Goal: Task Accomplishment & Management: Complete application form

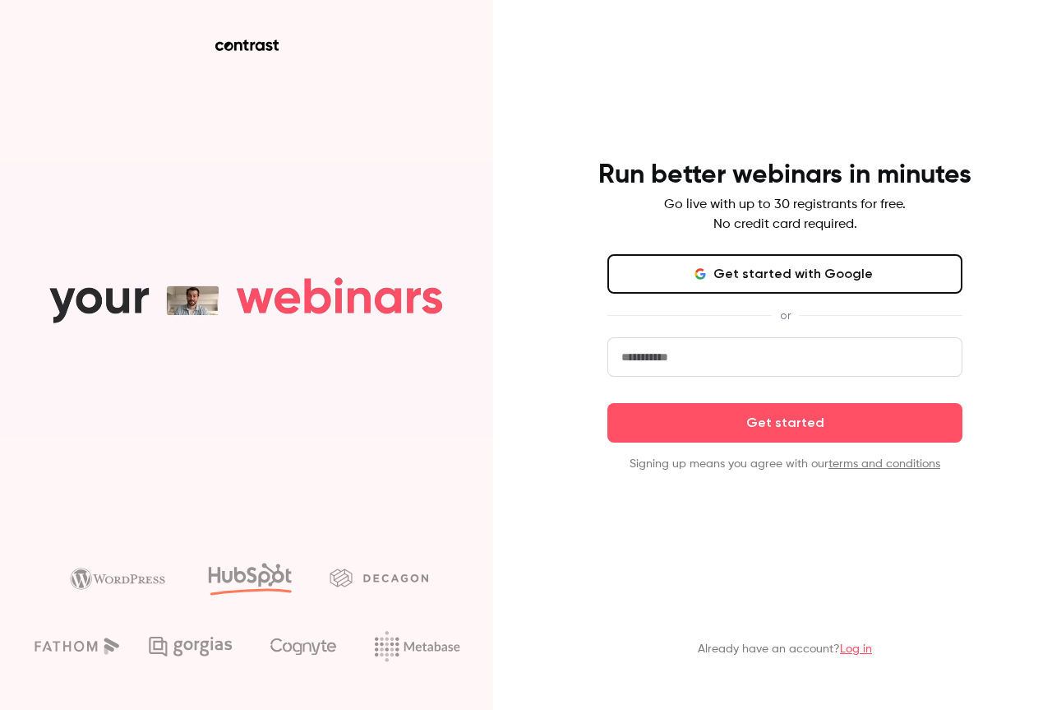
click at [768, 278] on button "Get started with Google" at bounding box center [785, 273] width 355 height 39
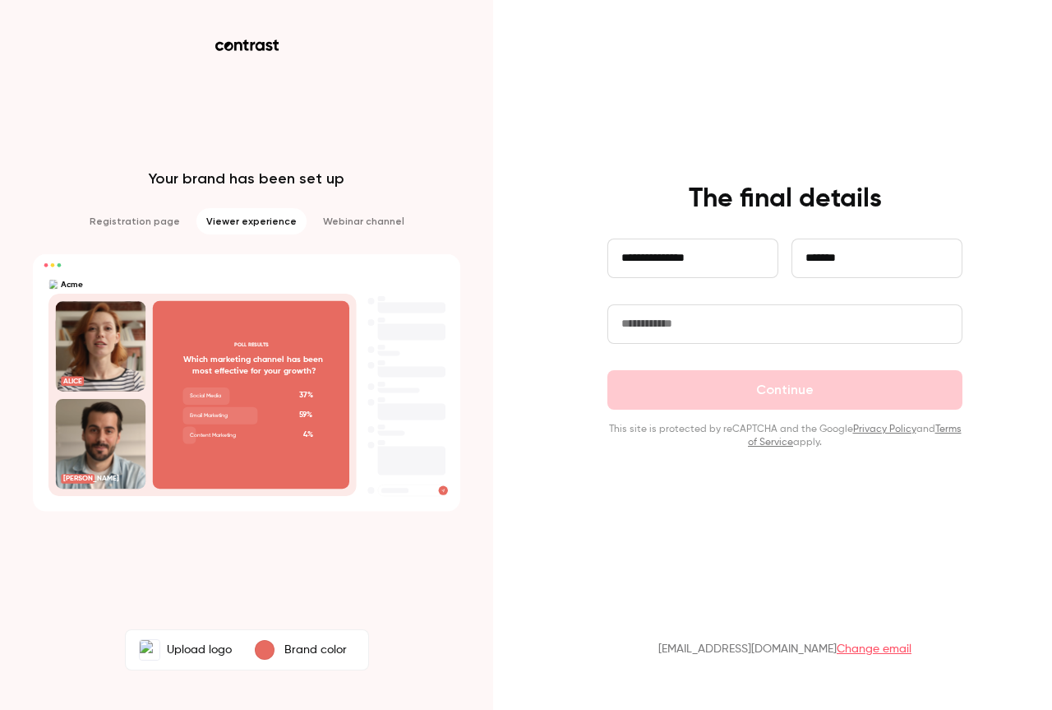
click at [759, 326] on input "text" at bounding box center [785, 323] width 355 height 39
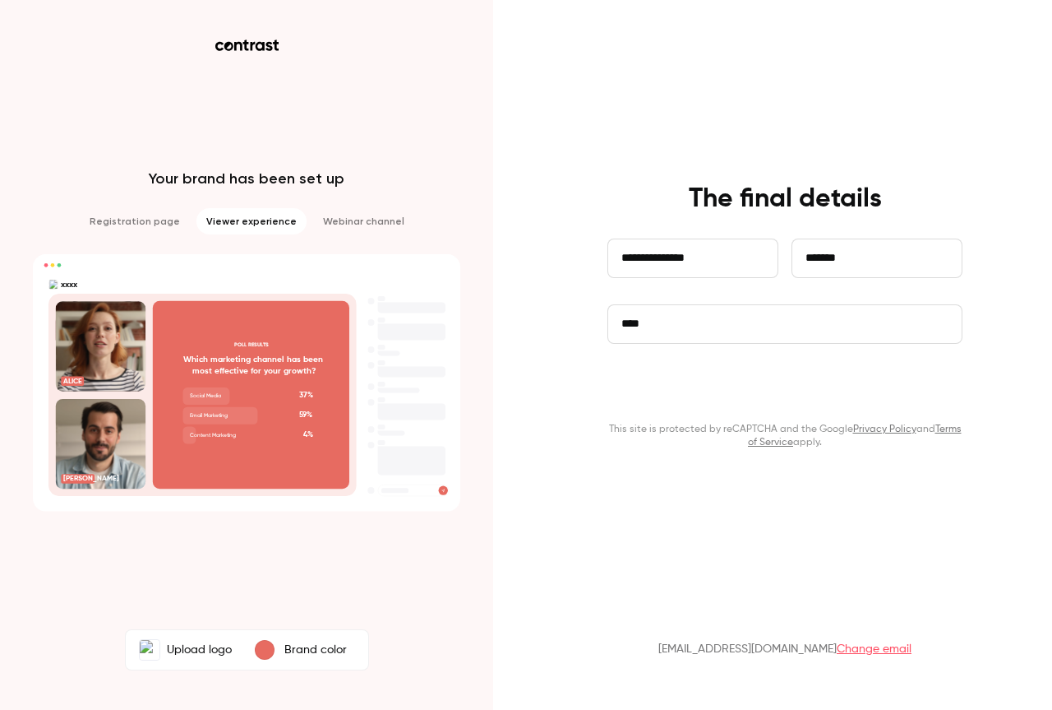
type input "****"
click at [779, 387] on button "Continue" at bounding box center [785, 389] width 355 height 39
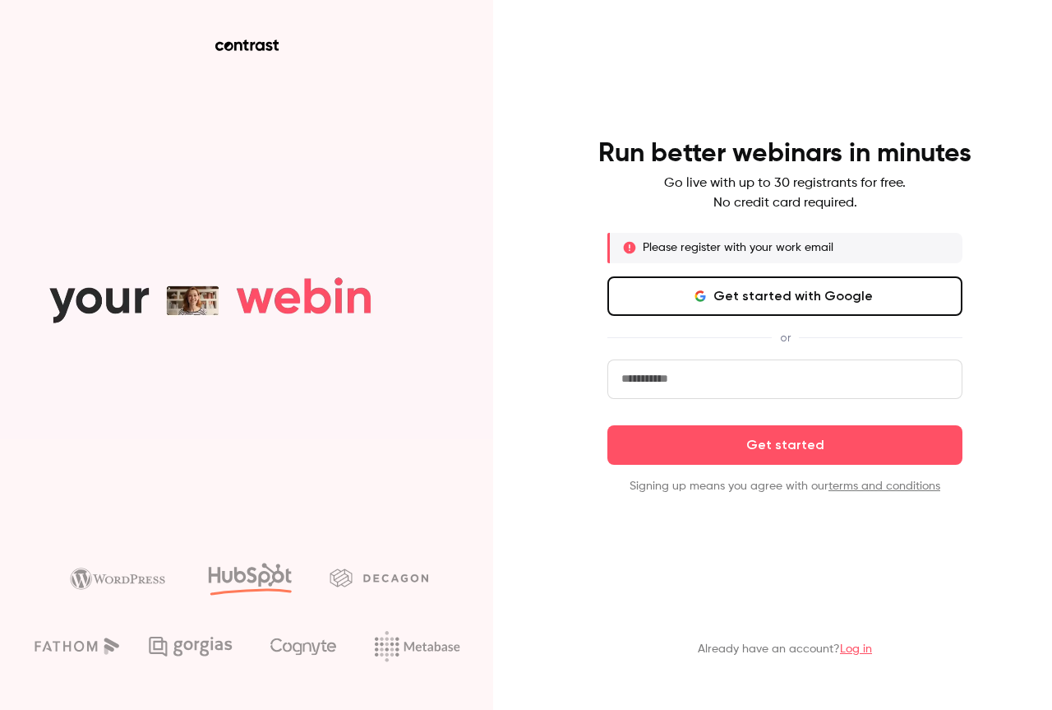
click at [852, 651] on link "Log in" at bounding box center [856, 649] width 32 height 12
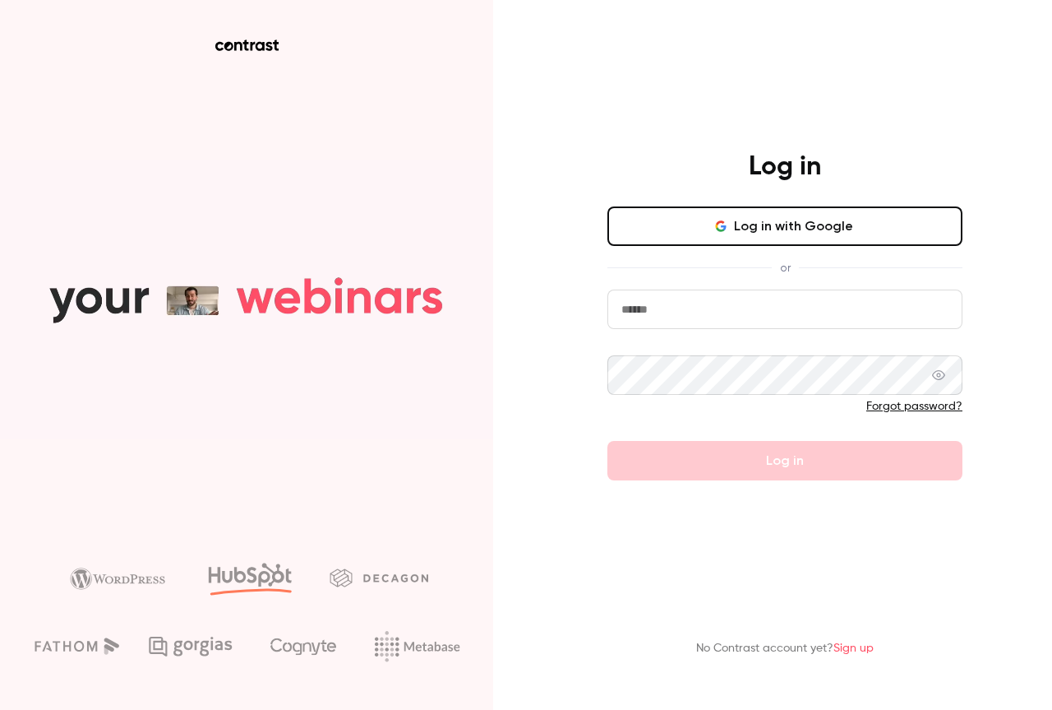
click at [738, 219] on button "Log in with Google" at bounding box center [785, 225] width 355 height 39
